Goal: Find specific page/section: Find specific page/section

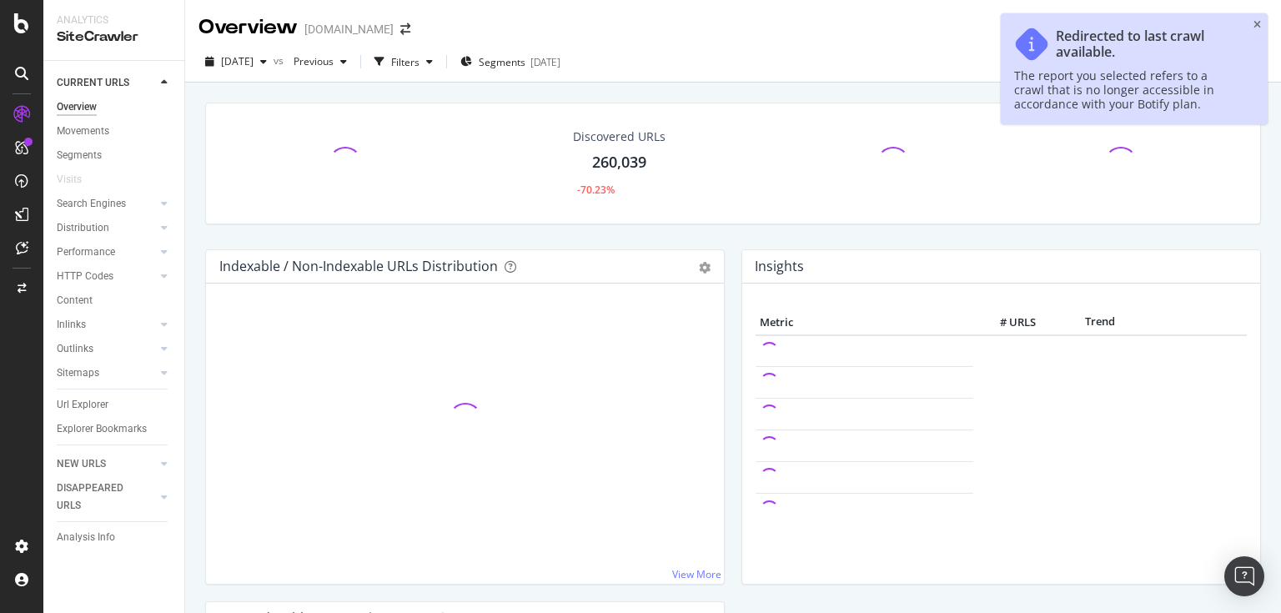
click at [1251, 23] on div "Redirected to last crawl available. The report you selected refers to a crawl t…" at bounding box center [1134, 68] width 267 height 111
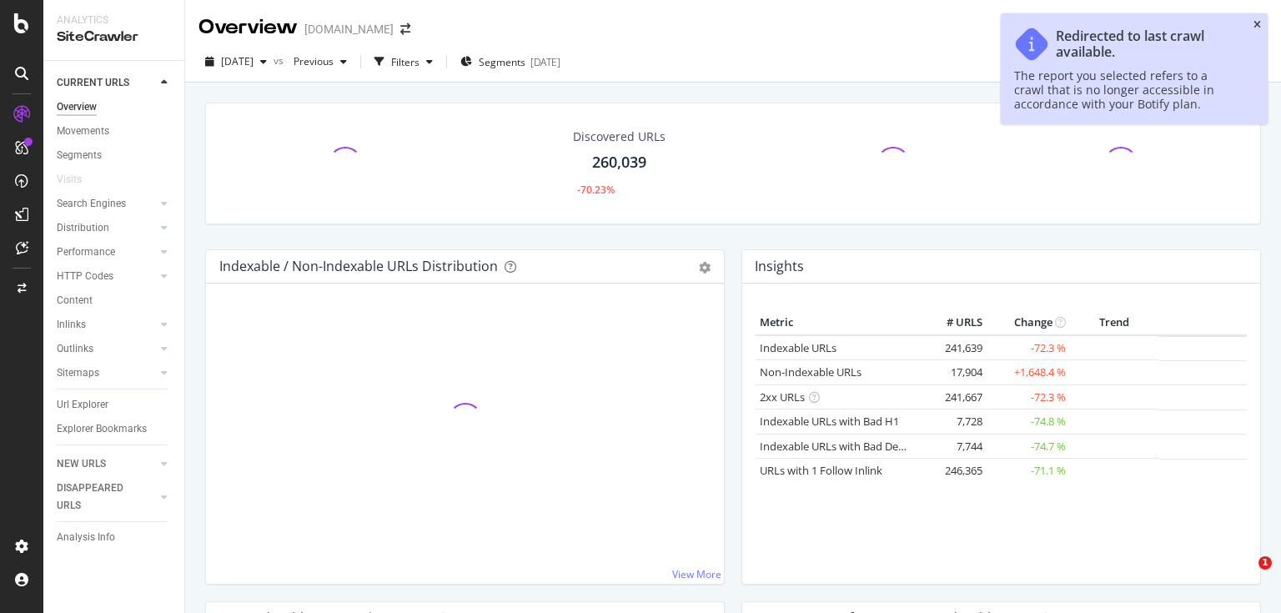
click at [1261, 27] on div "Redirected to last crawl available. The report you selected refers to a crawl t…" at bounding box center [1134, 68] width 267 height 111
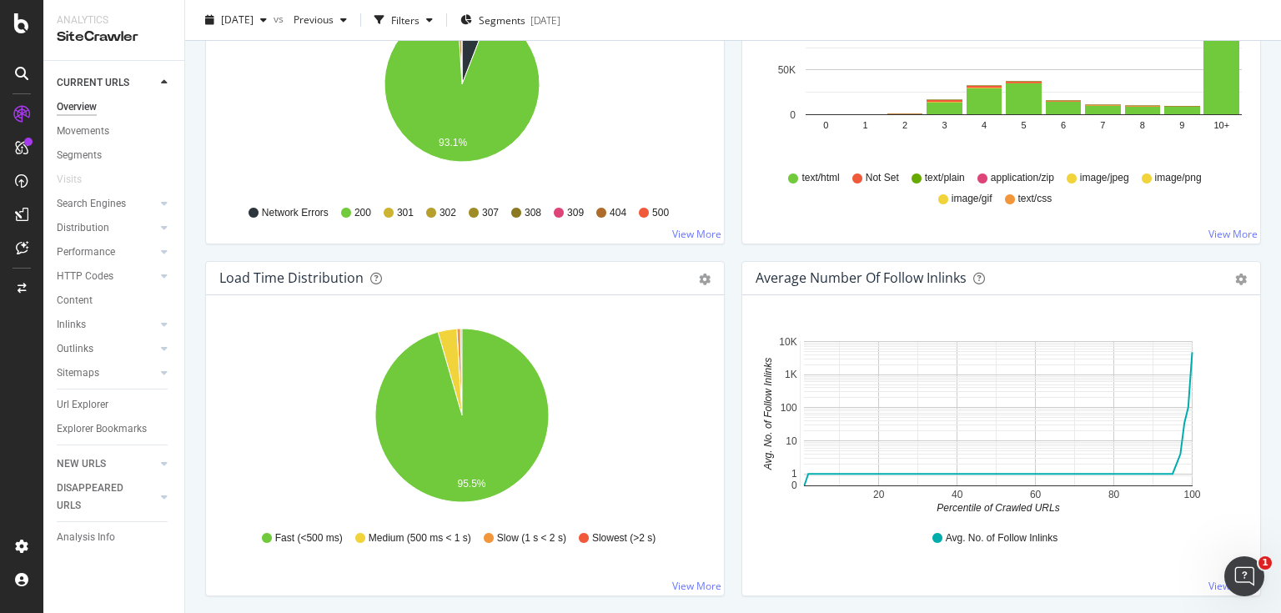
scroll to position [1052, 0]
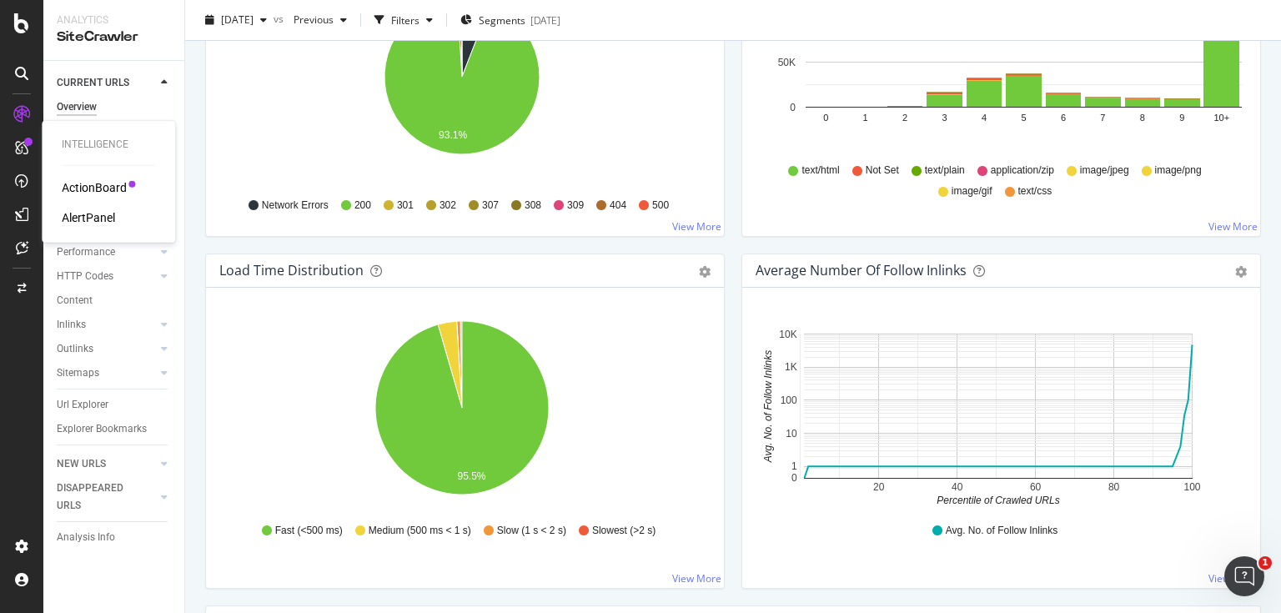
click at [77, 219] on div "AlertPanel" at bounding box center [88, 217] width 53 height 17
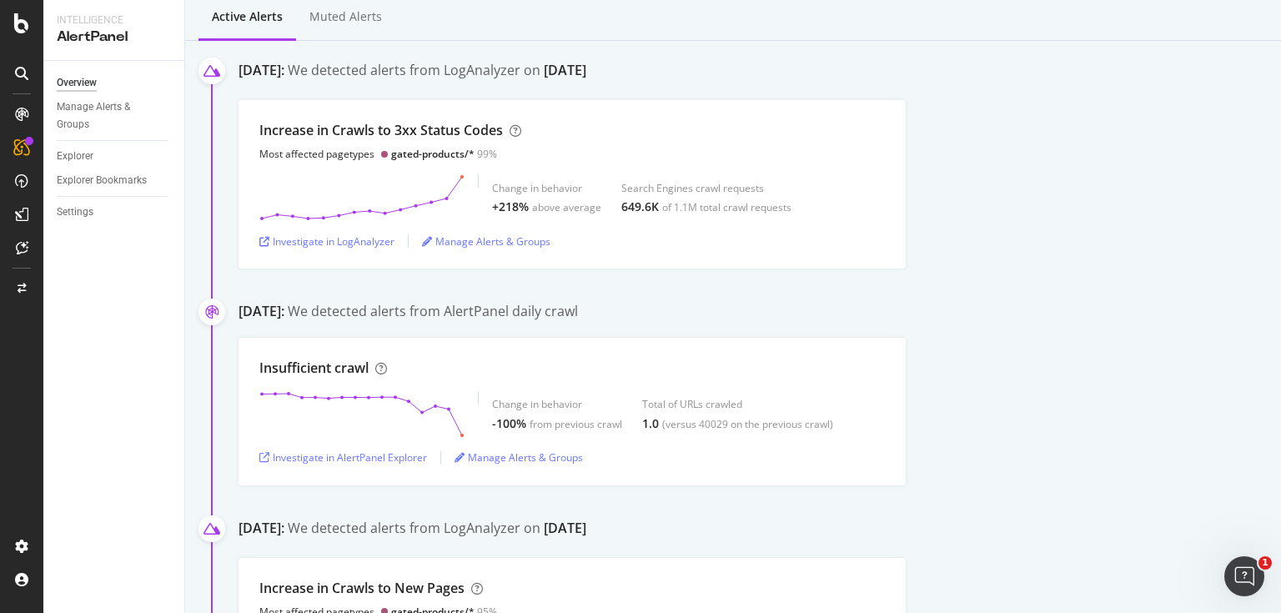
scroll to position [242, 0]
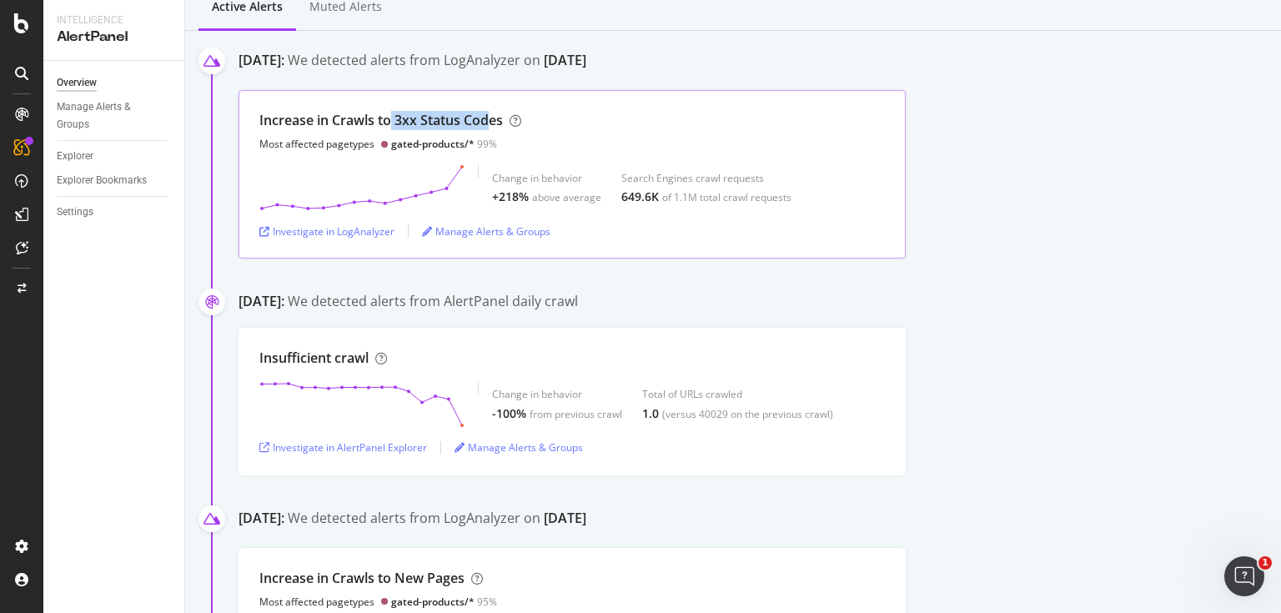
drag, startPoint x: 391, startPoint y: 123, endPoint x: 493, endPoint y: 124, distance: 101.8
click at [493, 124] on div "Increase in Crawls to 3xx Status Codes" at bounding box center [381, 120] width 244 height 19
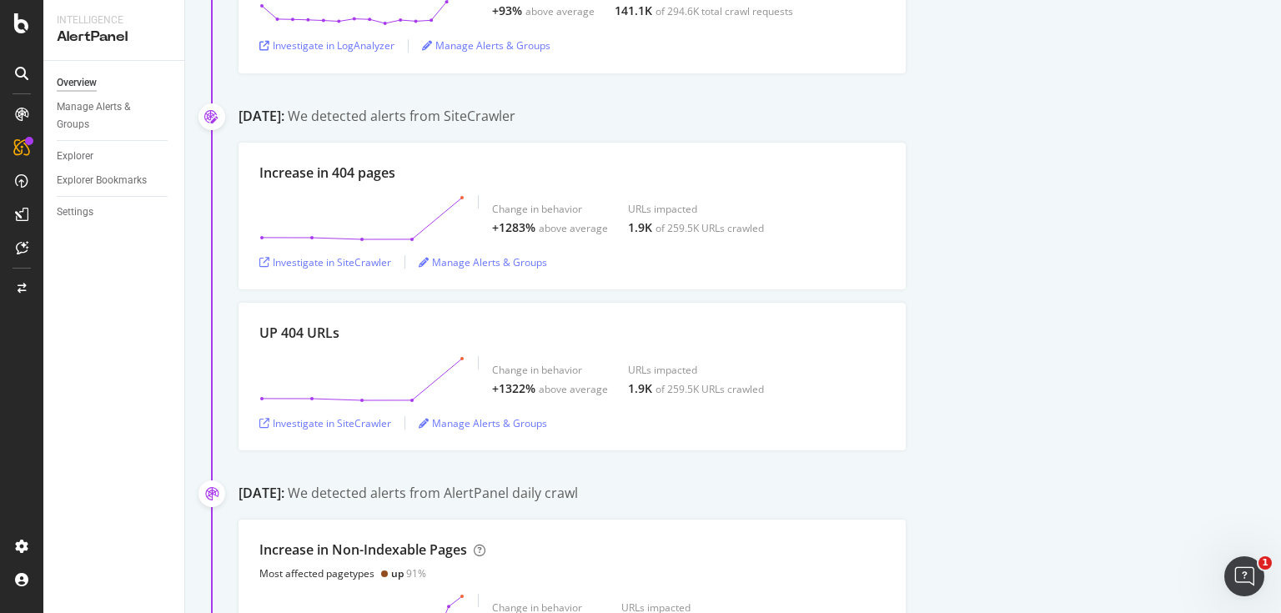
scroll to position [928, 0]
